Goal: Task Accomplishment & Management: Manage account settings

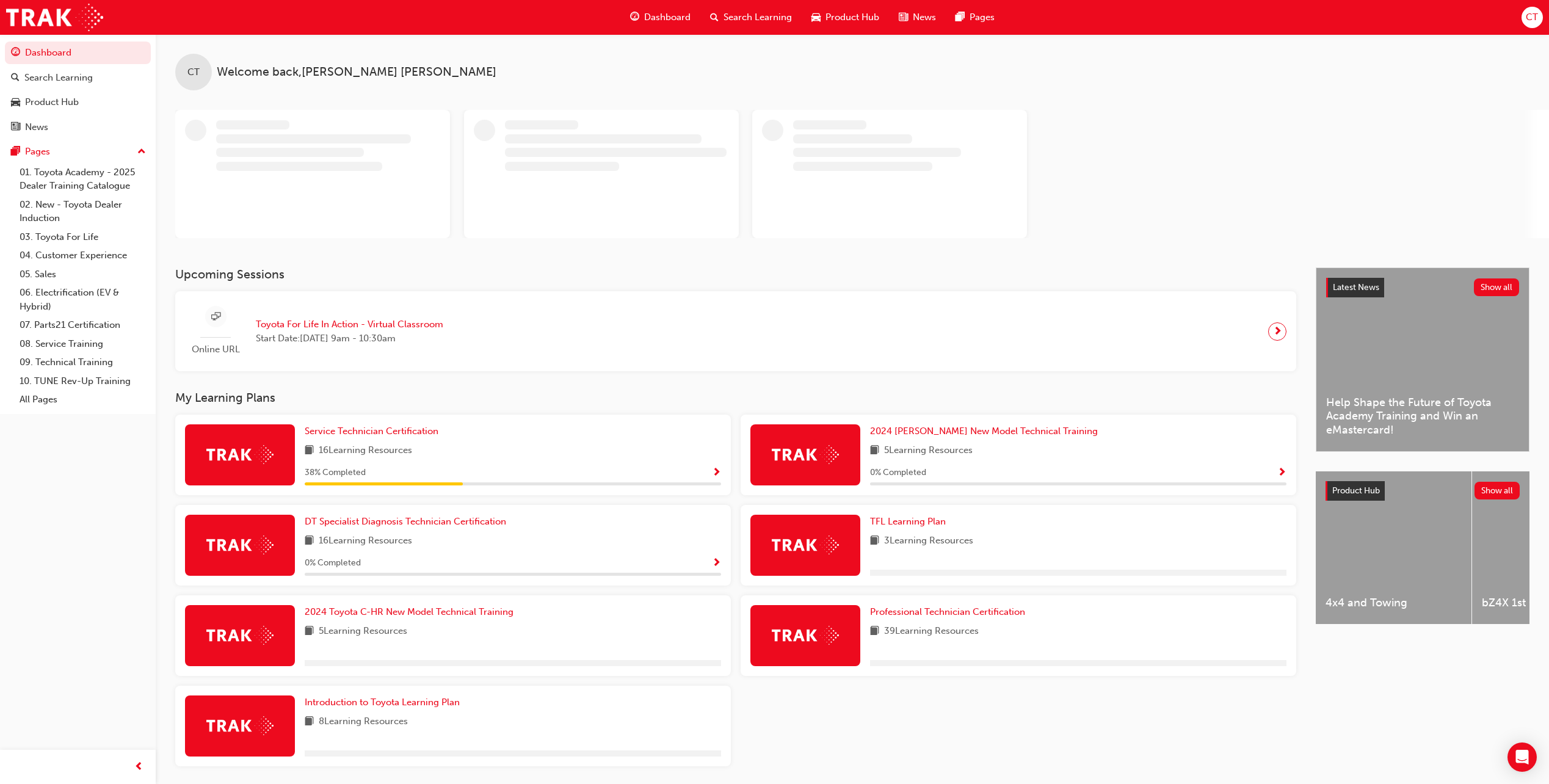
click at [1530, 18] on span "CT" at bounding box center [1532, 17] width 12 height 14
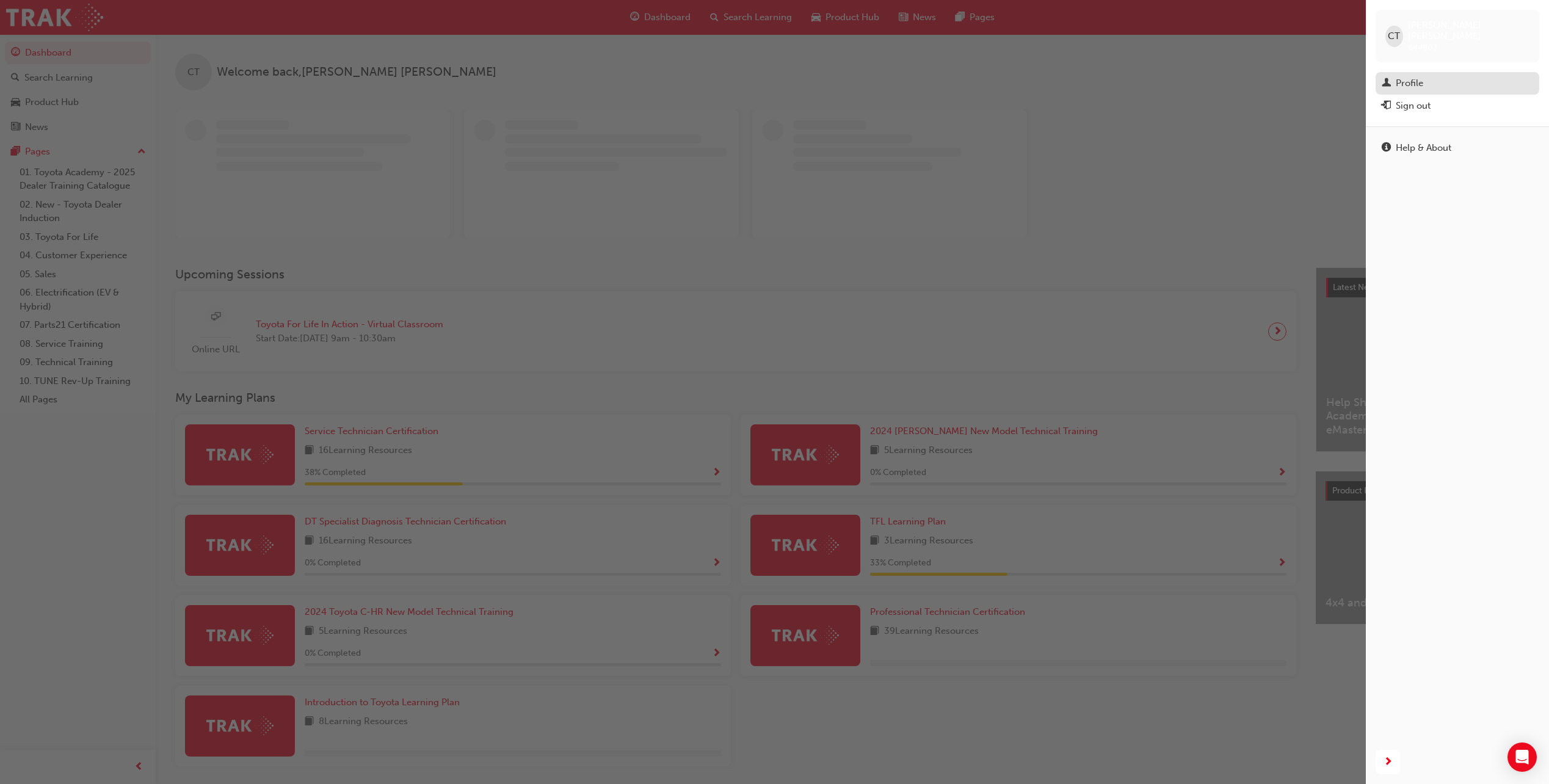
click at [1427, 76] on div "Profile" at bounding box center [1458, 83] width 151 height 15
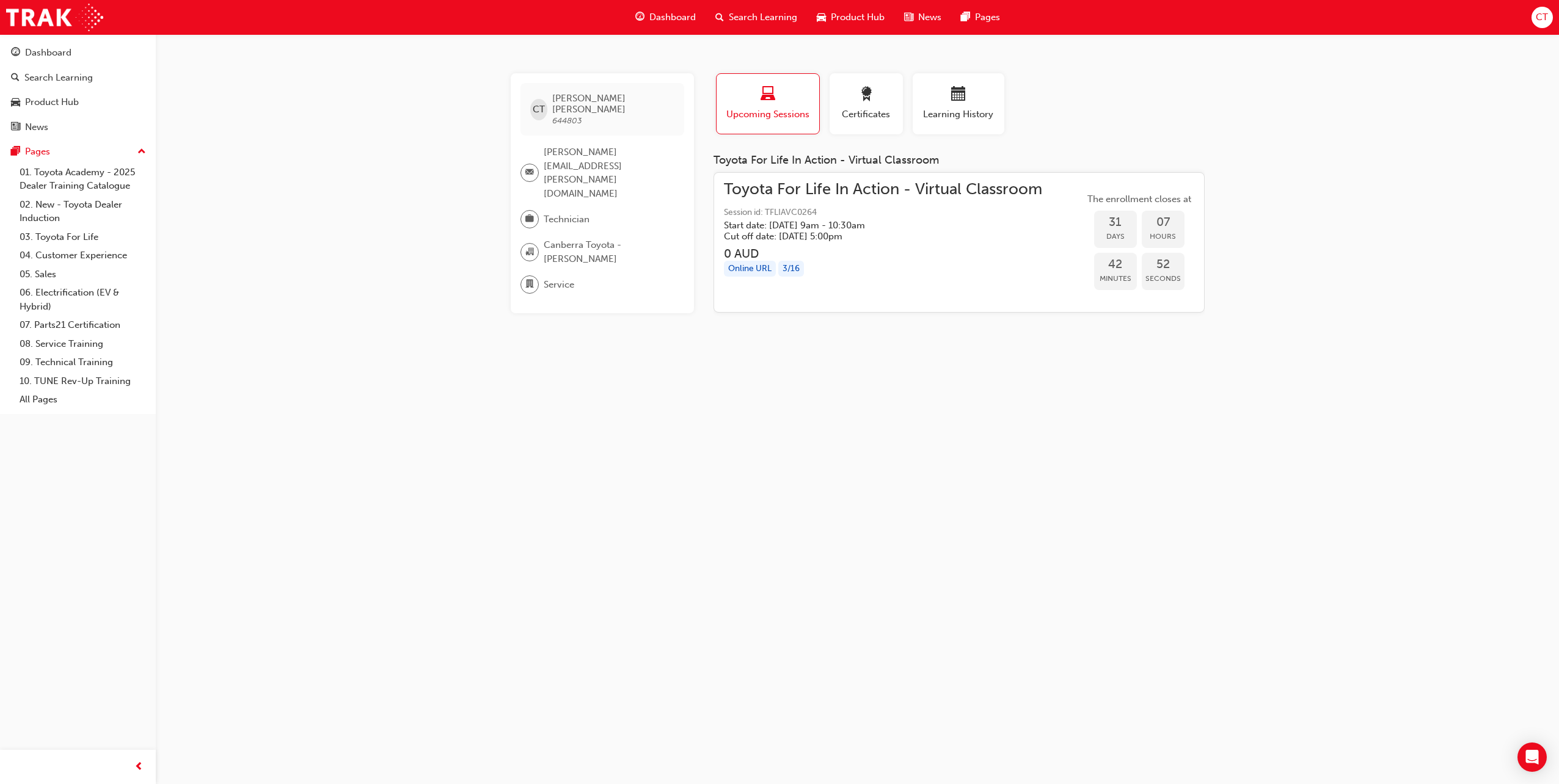
click at [559, 145] on span "[PERSON_NAME][EMAIL_ADDRESS][PERSON_NAME][DOMAIN_NAME]" at bounding box center [608, 172] width 131 height 55
click at [583, 238] on span "Canberra Toyota - [PERSON_NAME]" at bounding box center [608, 252] width 131 height 27
click at [886, 101] on div "button" at bounding box center [866, 96] width 55 height 19
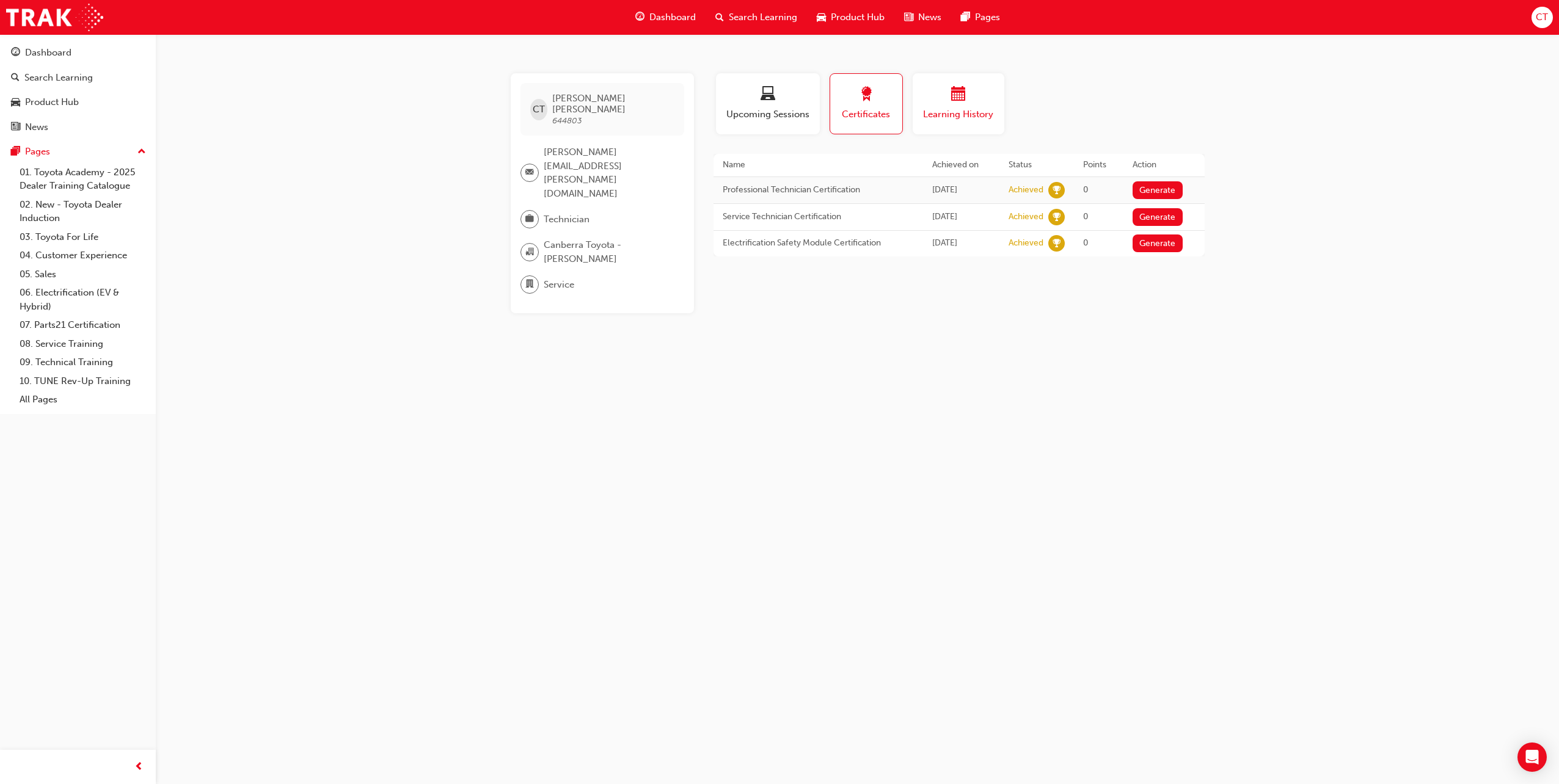
click at [946, 102] on div "button" at bounding box center [958, 96] width 73 height 19
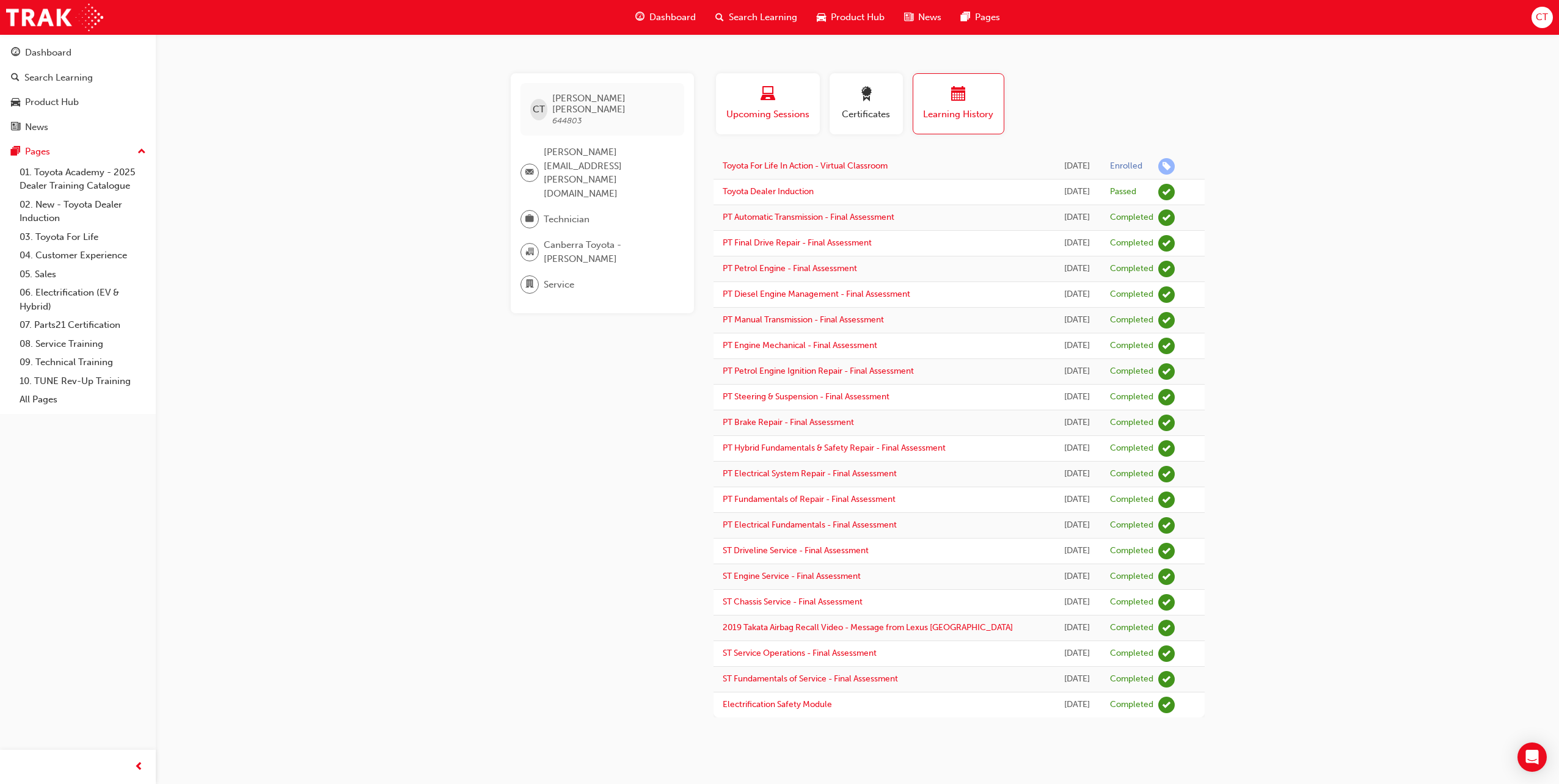
click at [782, 110] on span "Upcoming Sessions" at bounding box center [767, 114] width 85 height 14
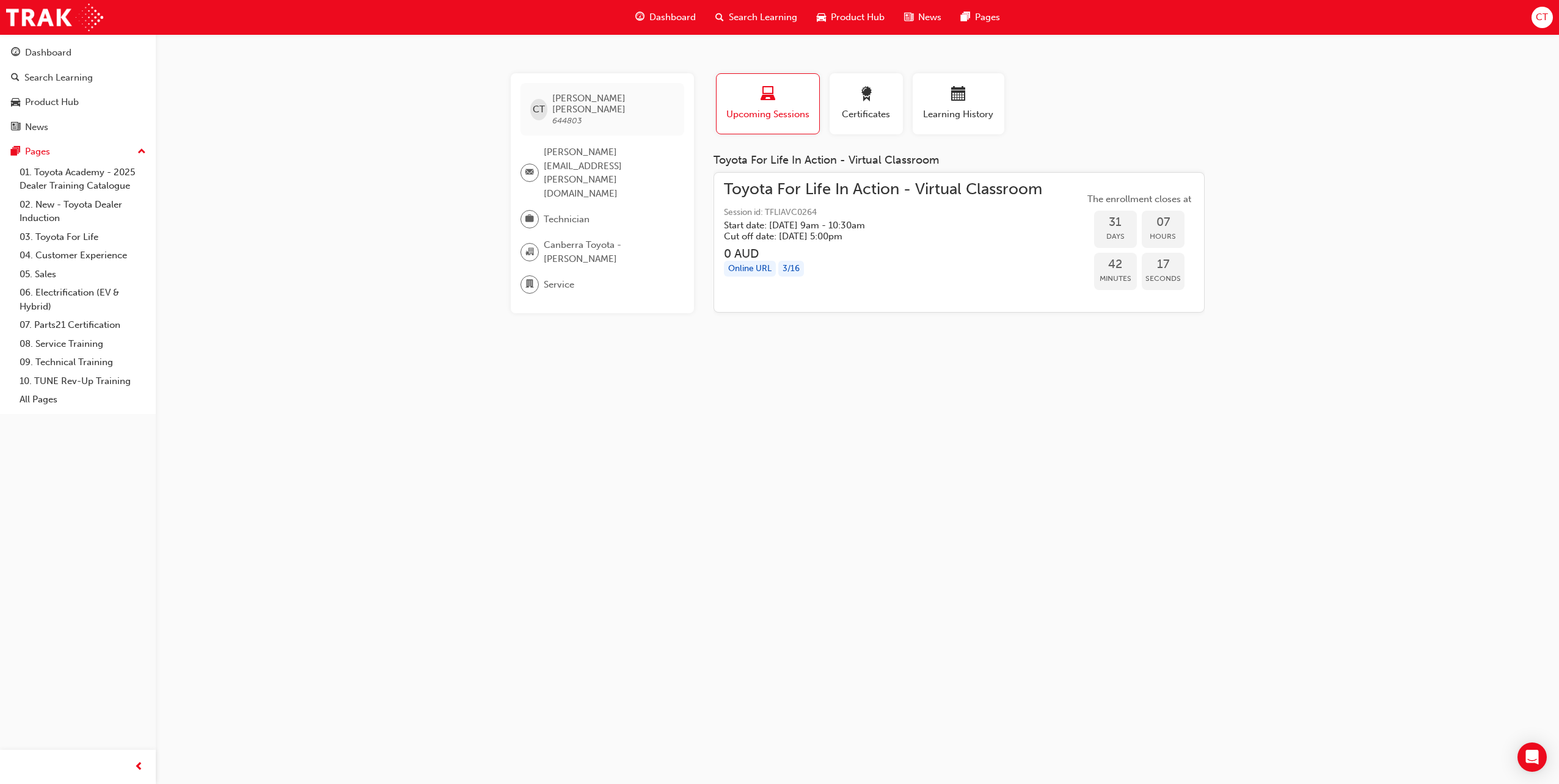
click at [531, 165] on span "email-icon" at bounding box center [529, 172] width 8 height 16
click at [559, 278] on span "Service" at bounding box center [558, 285] width 30 height 14
click at [1546, 12] on span "CT" at bounding box center [1542, 17] width 12 height 14
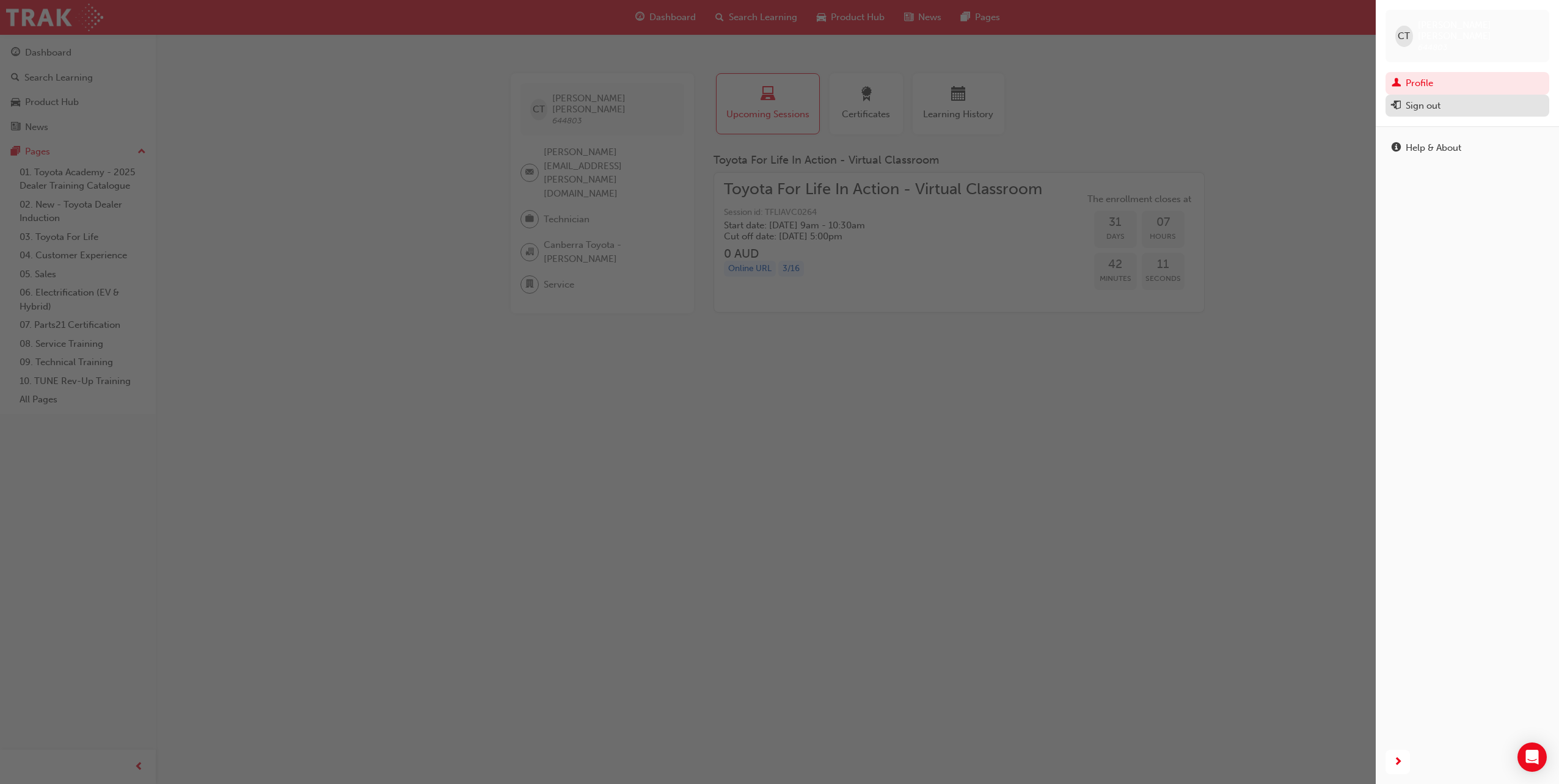
click at [1434, 102] on div "Sign out" at bounding box center [1467, 106] width 151 height 15
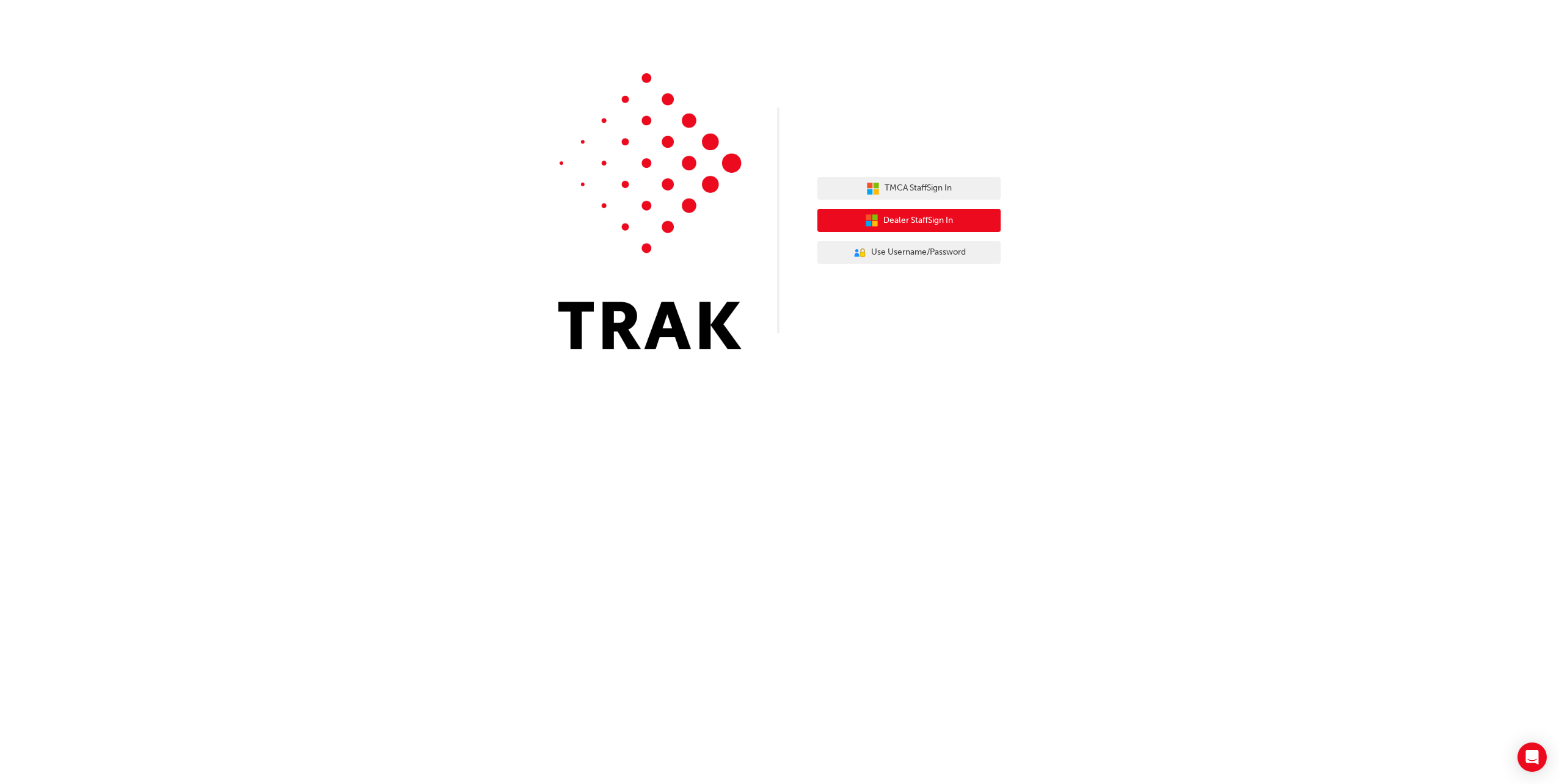
click at [960, 215] on button "Dealer Staff Sign In" at bounding box center [908, 220] width 183 height 23
